Goal: Obtain resource: Download file/media

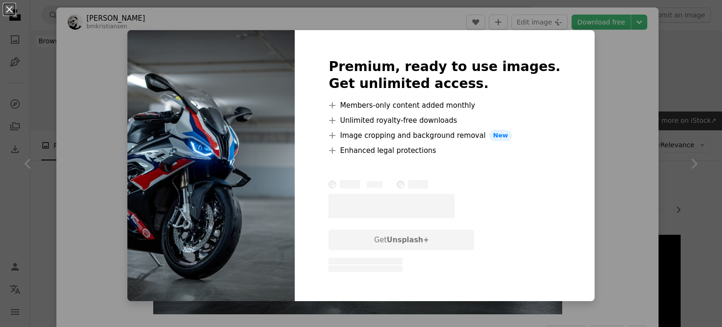
scroll to position [188, 0]
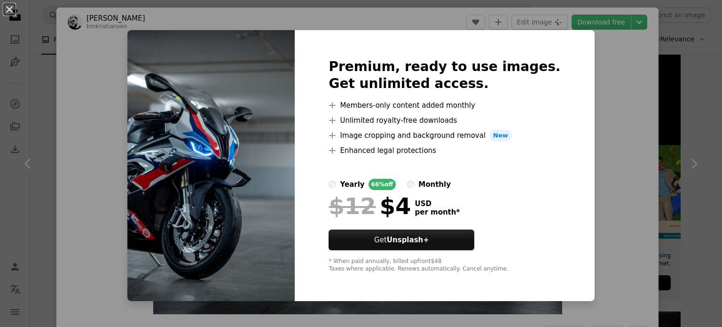
click at [592, 131] on div "An X shape Premium, ready to use images. Get unlimited access. A plus sign Memb…" at bounding box center [361, 163] width 722 height 327
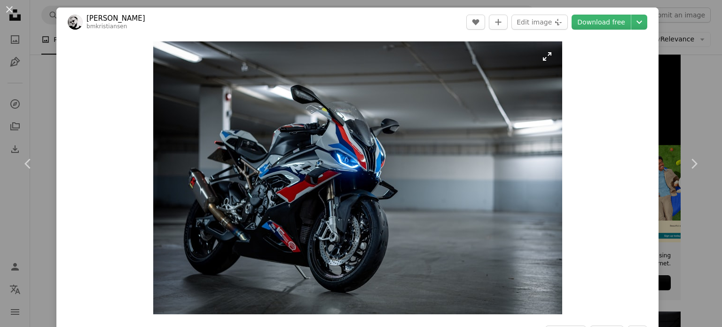
click at [457, 132] on img "Zoom in on this image" at bounding box center [357, 177] width 409 height 273
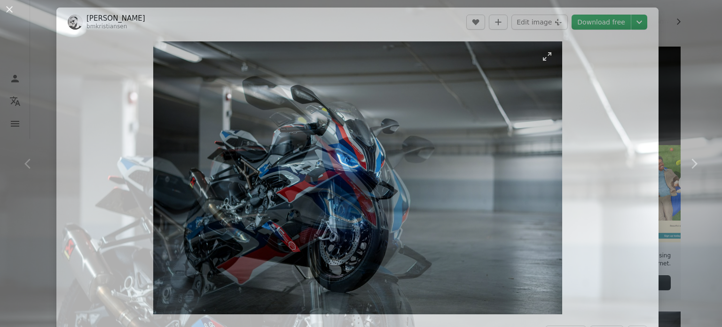
scroll to position [73, 0]
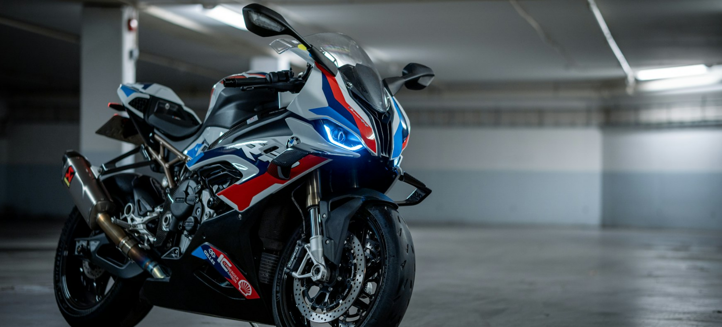
click at [354, 191] on img "Zoom out on this image" at bounding box center [361, 168] width 723 height 482
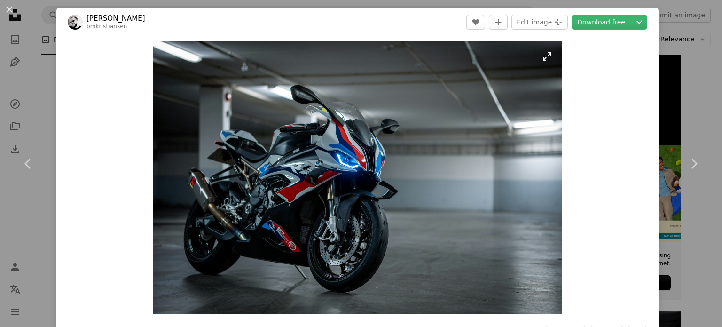
click at [444, 121] on img "Zoom in on this image" at bounding box center [357, 177] width 409 height 273
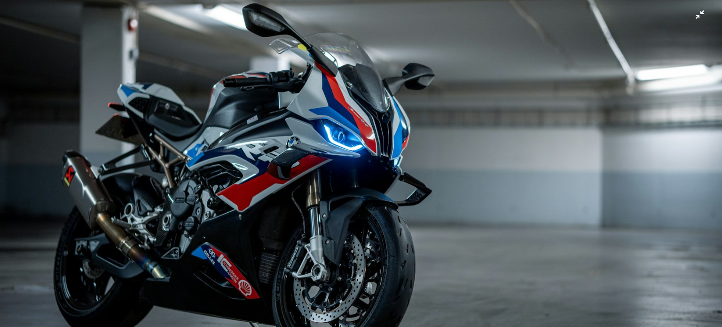
click at [442, 122] on img "Zoom out on this image" at bounding box center [361, 168] width 723 height 482
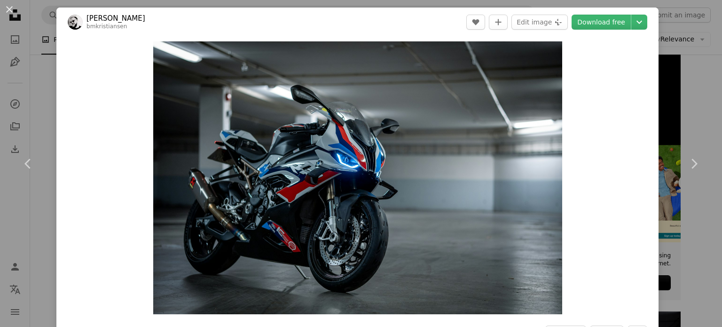
drag, startPoint x: 10, startPoint y: 8, endPoint x: 11, endPoint y: 0, distance: 8.1
click at [10, 7] on button "An X shape" at bounding box center [9, 9] width 11 height 11
